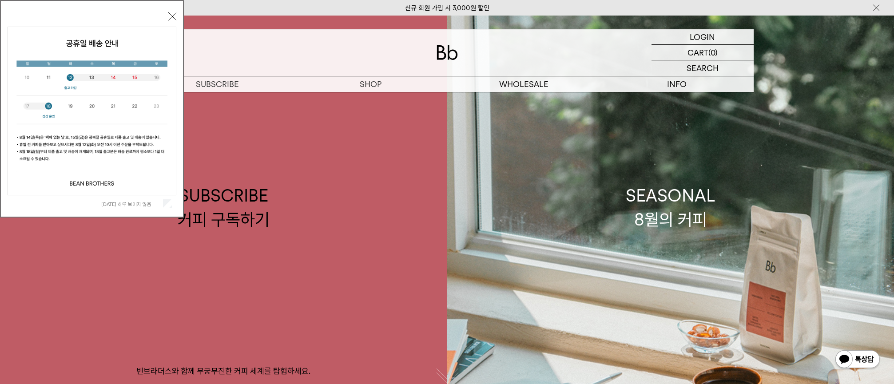
click at [171, 15] on button "닫기" at bounding box center [172, 16] width 8 height 8
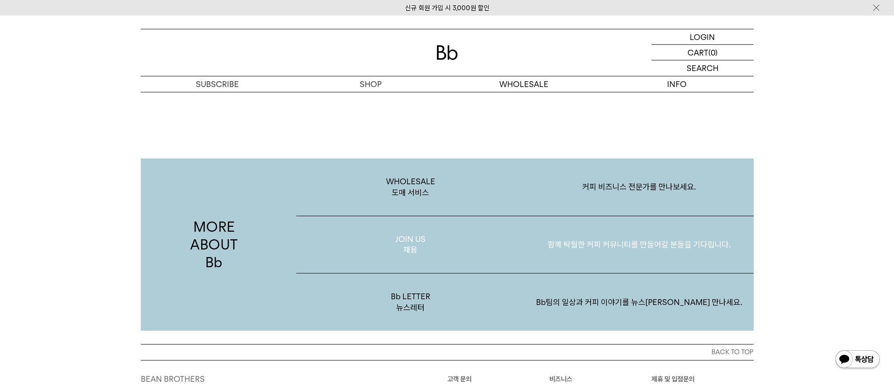
scroll to position [1588, 0]
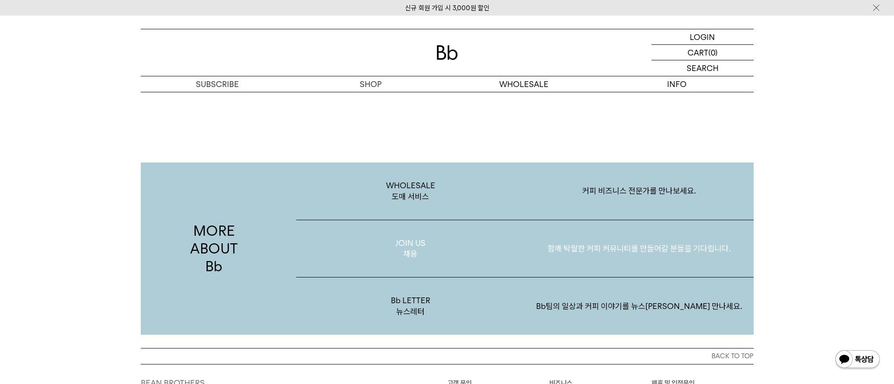
click at [313, 250] on p "JOIN US 채용" at bounding box center [410, 248] width 229 height 57
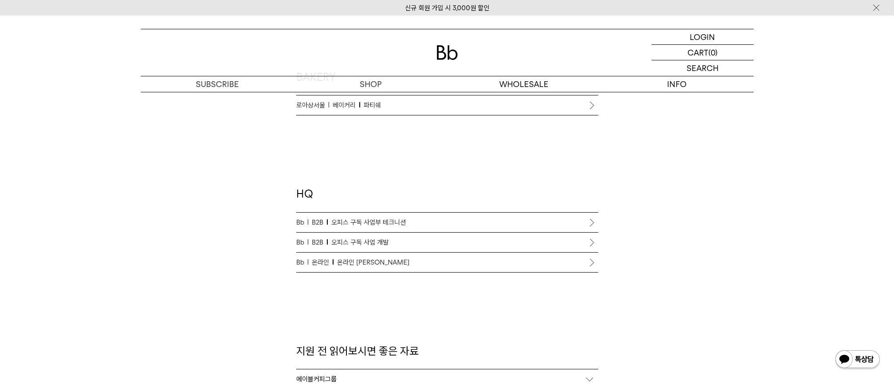
scroll to position [799, 0]
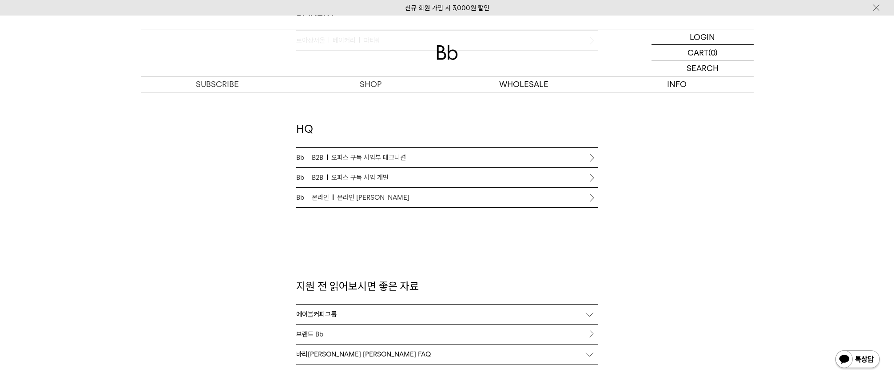
click at [317, 195] on span "온라인" at bounding box center [323, 197] width 22 height 11
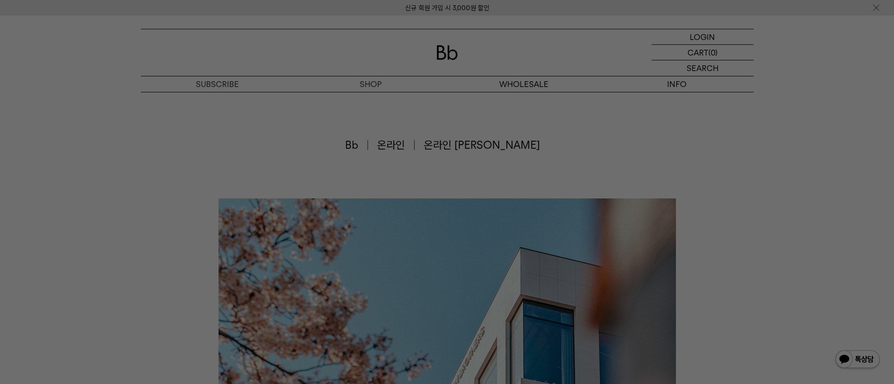
click at [379, 134] on div at bounding box center [447, 192] width 894 height 384
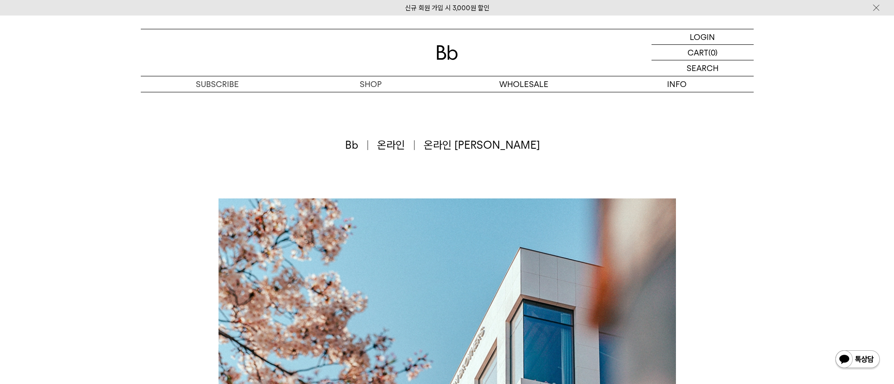
click at [0, 0] on p "숍" at bounding box center [0, 0] width 0 height 0
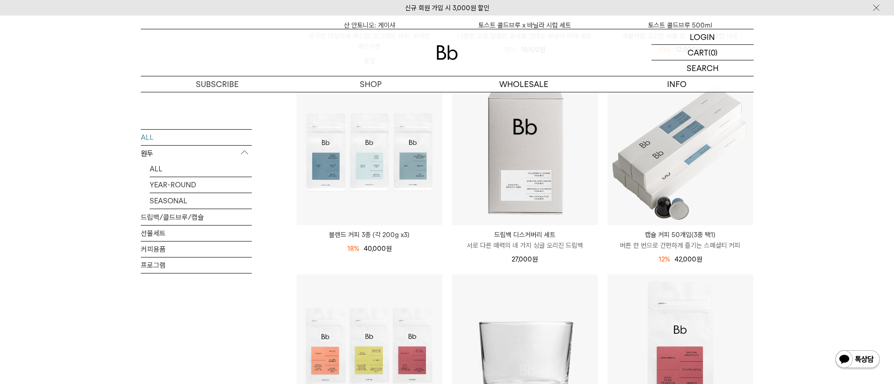
scroll to position [355, 0]
